Goal: Task Accomplishment & Management: Manage account settings

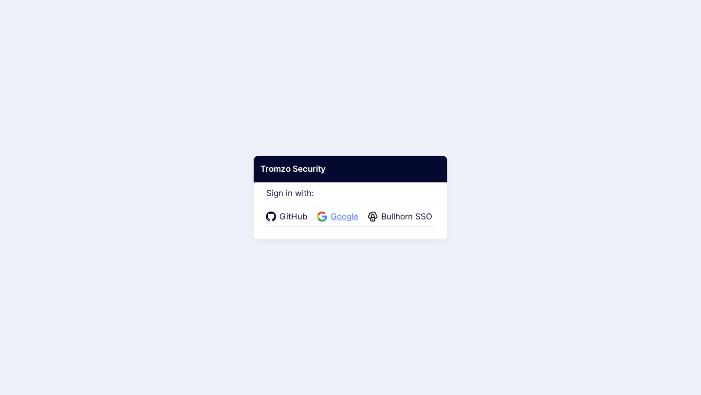
click at [337, 218] on span "Google" at bounding box center [345, 217] width 34 height 13
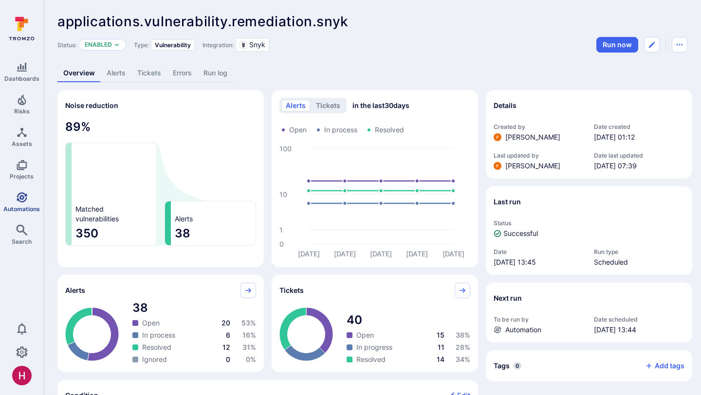
click at [25, 200] on icon "Automations" at bounding box center [22, 198] width 12 height 12
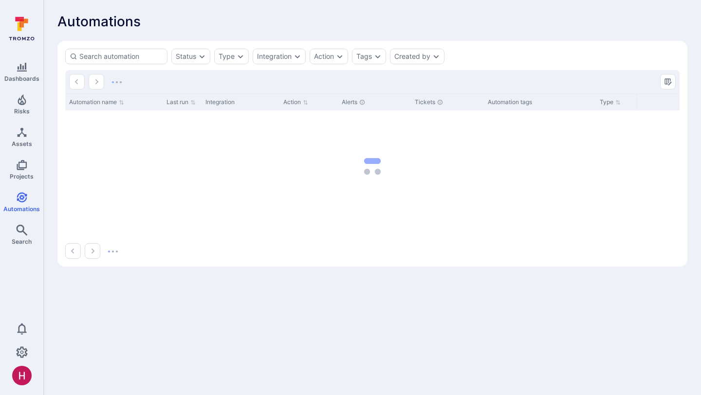
click at [28, 29] on icon at bounding box center [21, 29] width 43 height 34
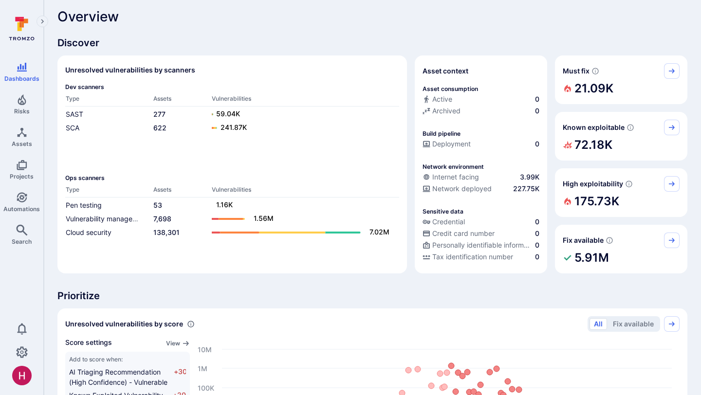
scroll to position [6, 0]
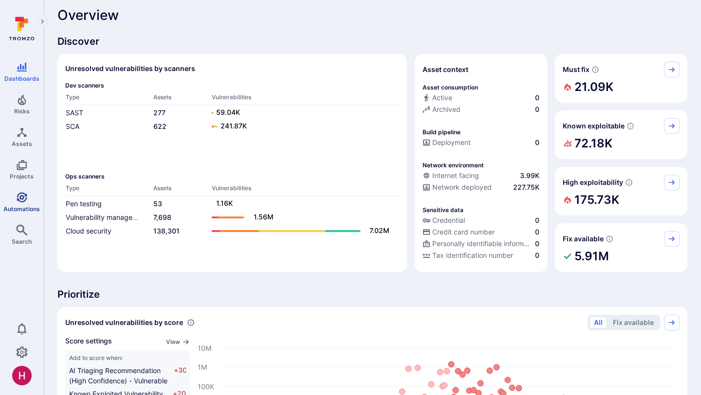
click at [17, 204] on link "Automations" at bounding box center [21, 202] width 43 height 29
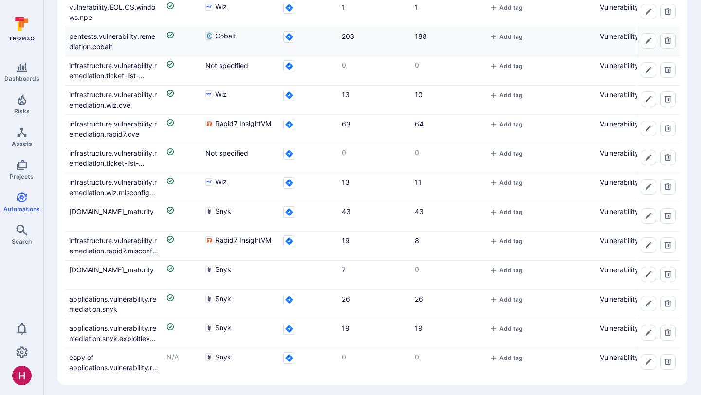
scroll to position [496, 0]
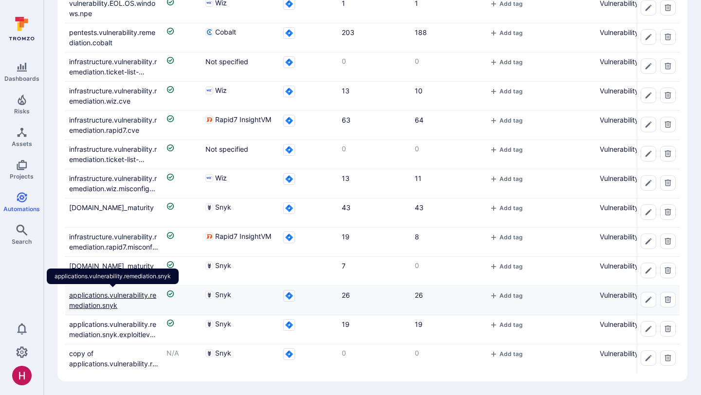
click at [130, 295] on link "applications.vulnerability.remediation.snyk" at bounding box center [112, 300] width 87 height 18
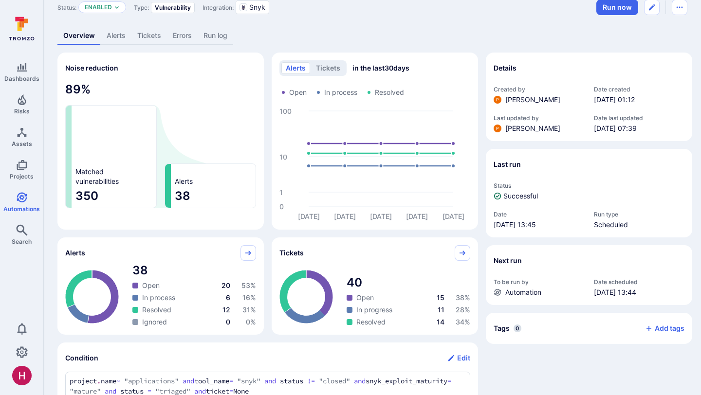
scroll to position [35, 0]
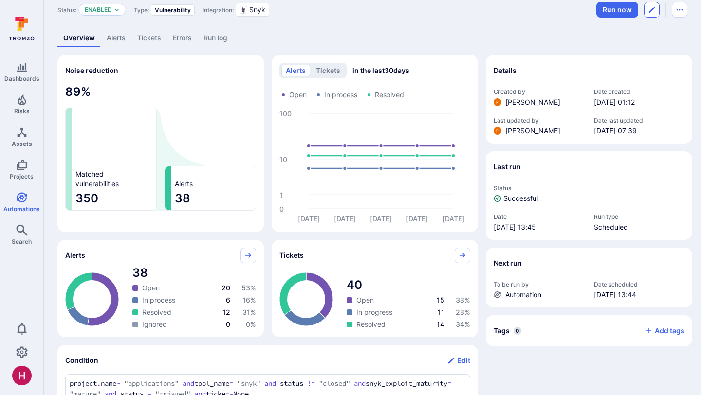
click at [653, 14] on button "Edit automation" at bounding box center [652, 10] width 16 height 16
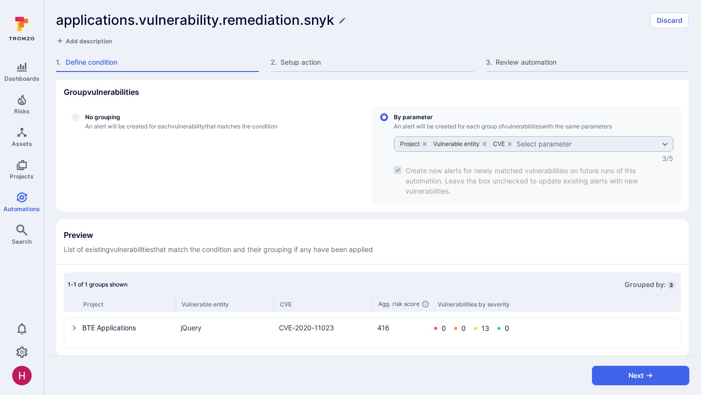
scroll to position [307, 0]
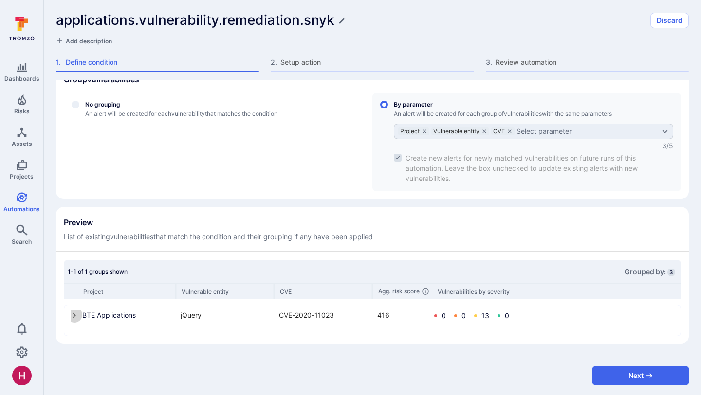
click at [76, 315] on icon "select group" at bounding box center [75, 315] width 8 height 8
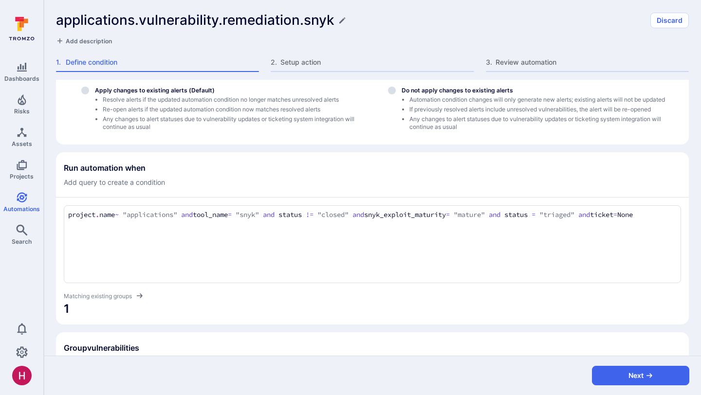
scroll to position [18, 0]
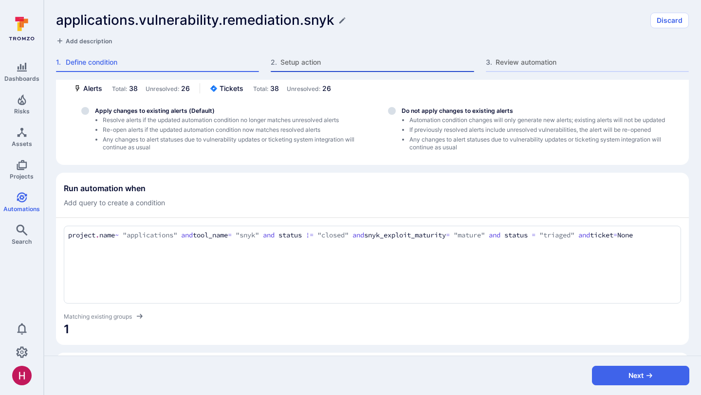
click at [302, 64] on span "Setup action" at bounding box center [376, 62] width 193 height 10
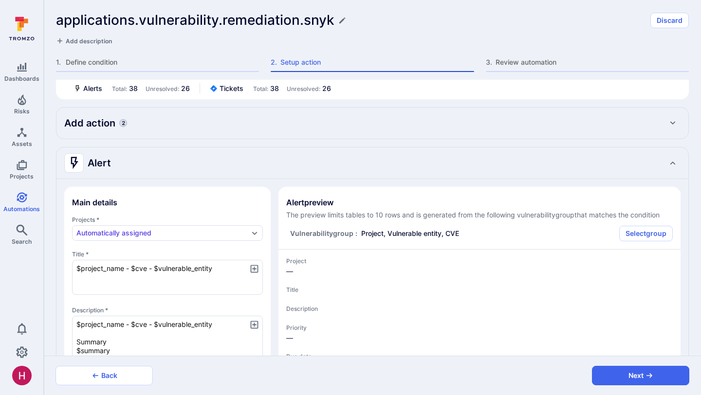
type textarea "x"
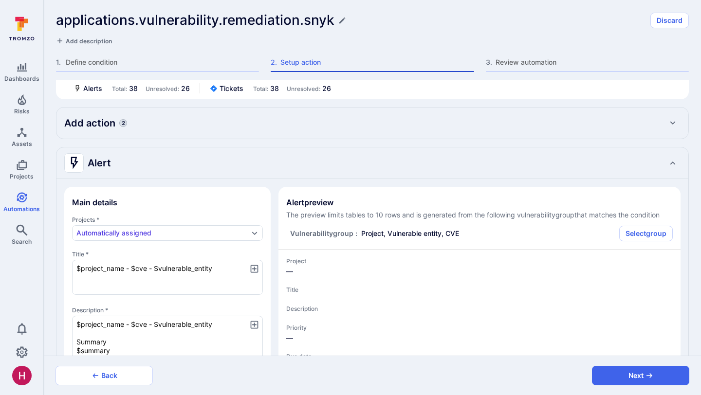
type textarea "x"
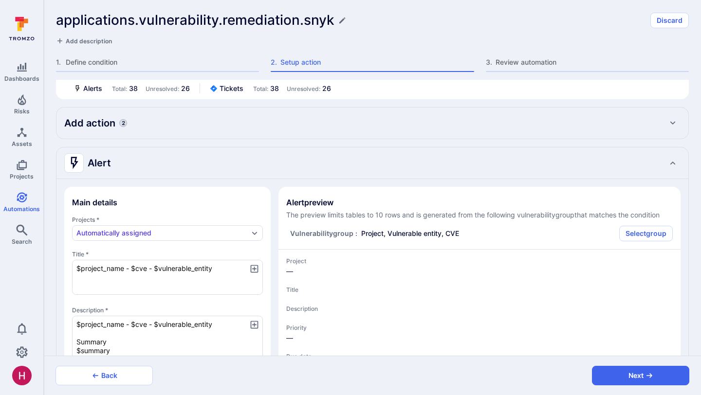
type textarea "x"
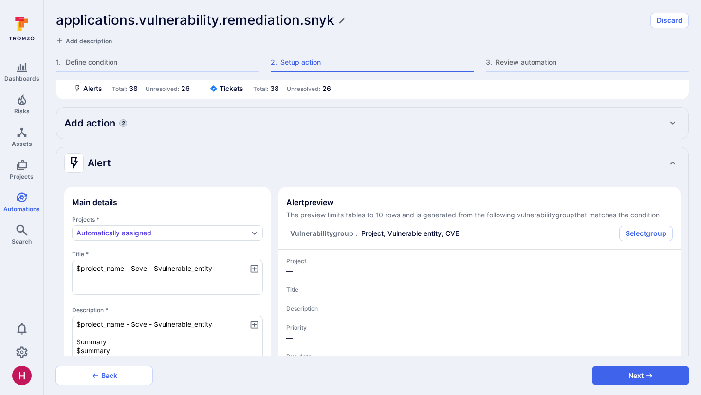
type textarea "x"
click at [234, 123] on div "Add action 2" at bounding box center [372, 123] width 616 height 16
type textarea "x"
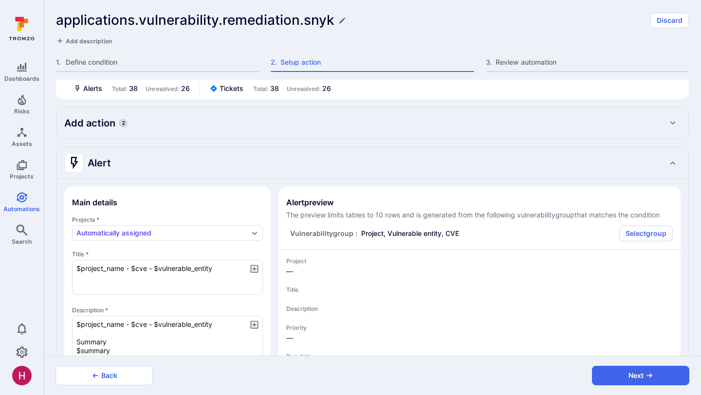
type textarea "x"
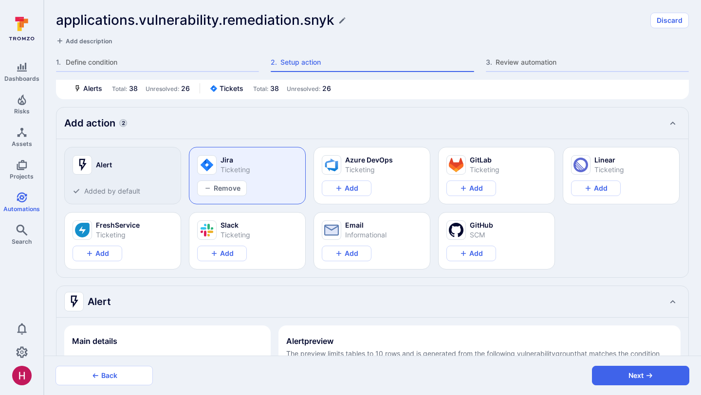
type textarea "x"
click at [234, 123] on div "Add action 2" at bounding box center [372, 123] width 616 height 16
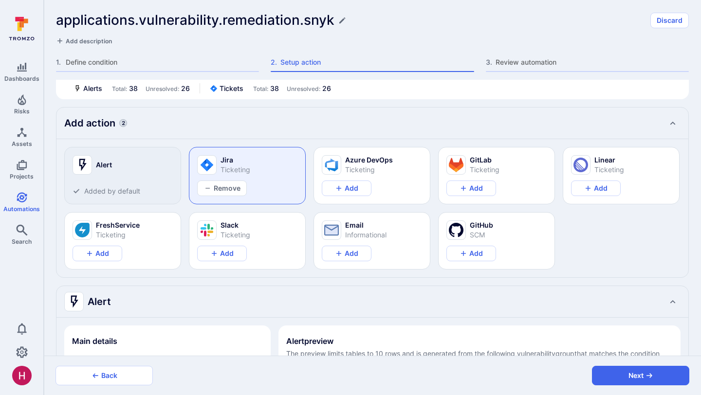
type textarea "x"
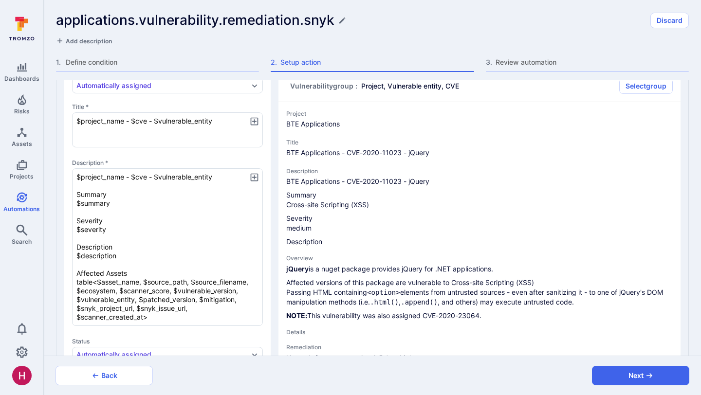
scroll to position [169, 0]
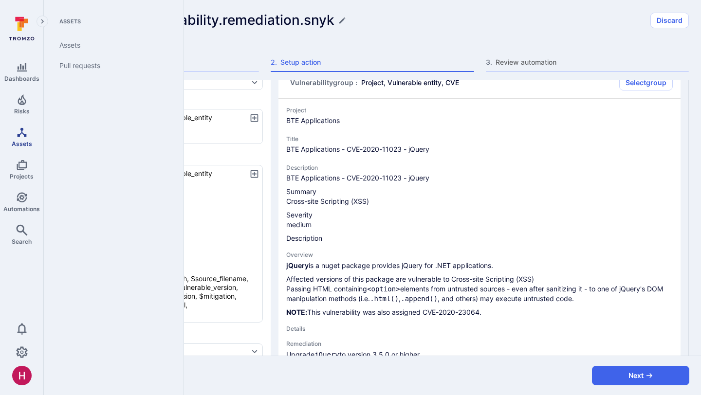
click at [21, 133] on icon "Assets" at bounding box center [22, 133] width 12 height 12
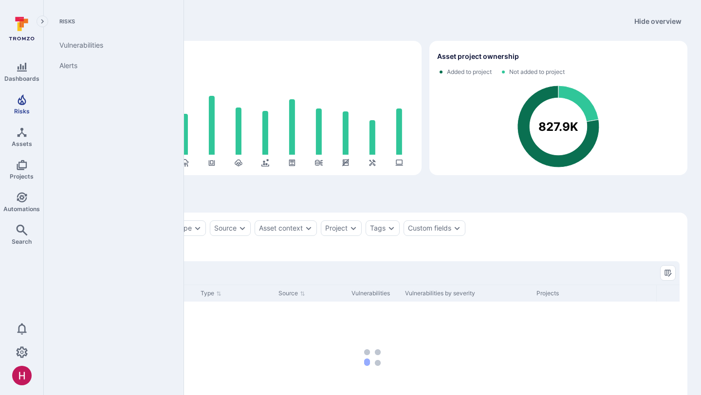
click at [23, 101] on icon "Risks" at bounding box center [22, 100] width 12 height 12
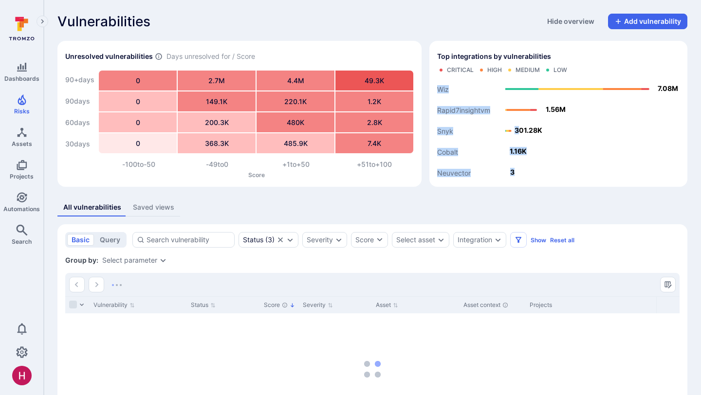
drag, startPoint x: 542, startPoint y: 130, endPoint x: 520, endPoint y: 132, distance: 22.4
click at [520, 132] on icon "Neuvector Cobalt Snyk Rapid7insightvm Wiz 3 1.16K 301.28K 1.56M 7.08M" at bounding box center [558, 128] width 242 height 101
click at [520, 132] on text "301.28K" at bounding box center [528, 130] width 28 height 8
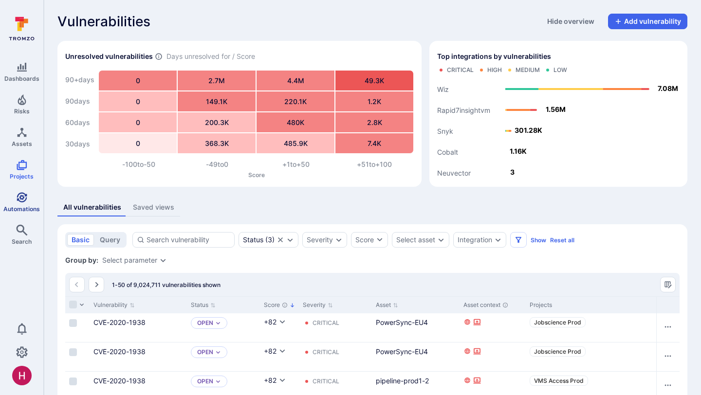
click at [28, 196] on link "Automations" at bounding box center [21, 202] width 43 height 29
